Goal: Navigation & Orientation: Find specific page/section

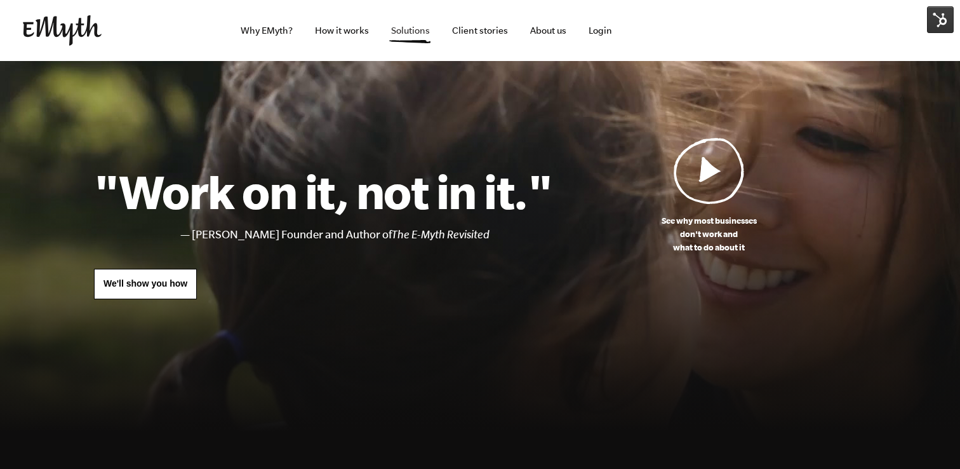
click at [397, 37] on link "Solutions" at bounding box center [410, 30] width 59 height 61
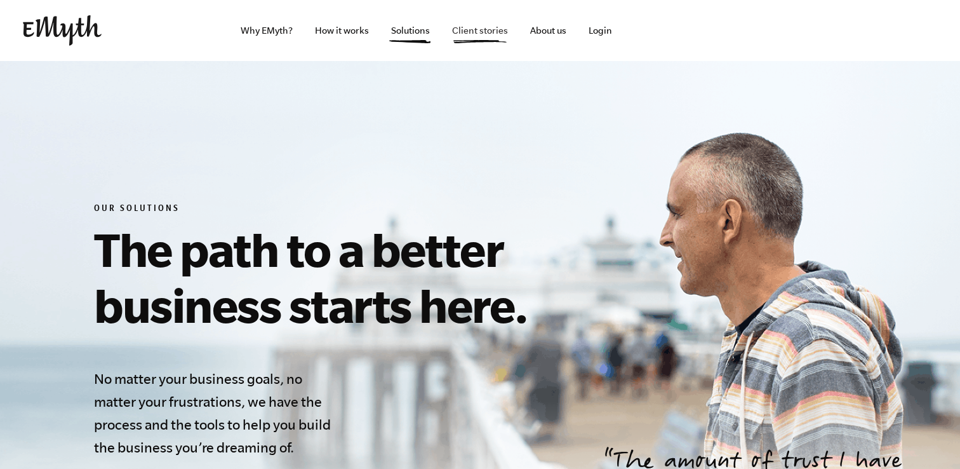
click at [467, 34] on link "Client stories" at bounding box center [480, 30] width 76 height 61
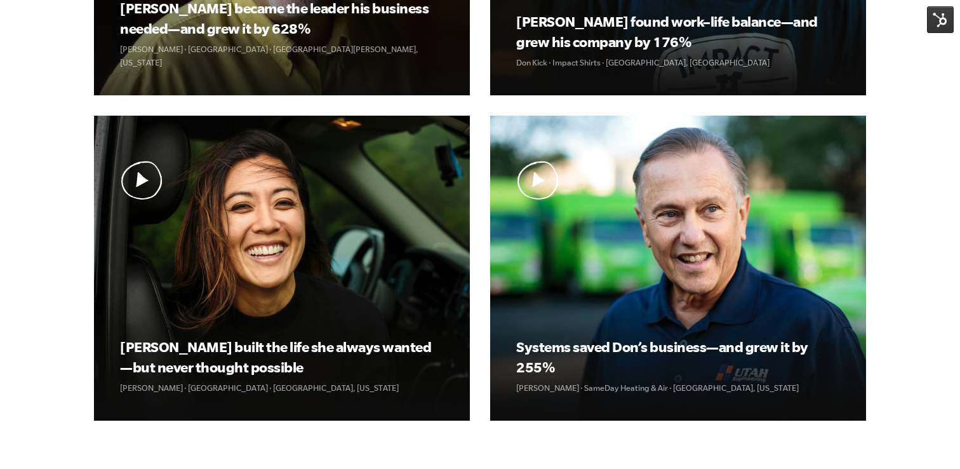
scroll to position [651, 0]
